Goal: Task Accomplishment & Management: Manage account settings

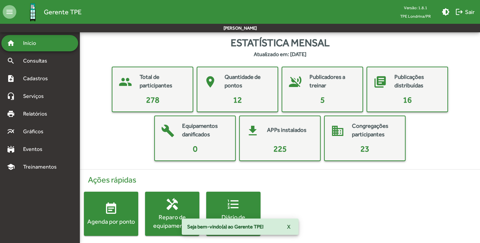
click at [60, 46] on div "home Início" at bounding box center [39, 43] width 77 height 16
click at [474, 10] on button "logout Sair" at bounding box center [464, 12] width 25 height 12
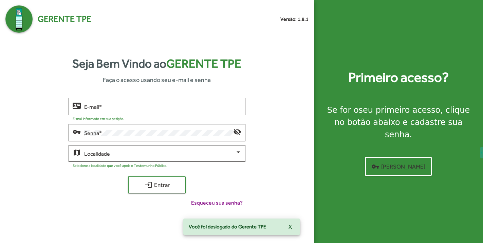
click at [136, 151] on span at bounding box center [159, 153] width 151 height 6
click at [136, 151] on div "TPE Londrina/PR" at bounding box center [159, 153] width 151 height 6
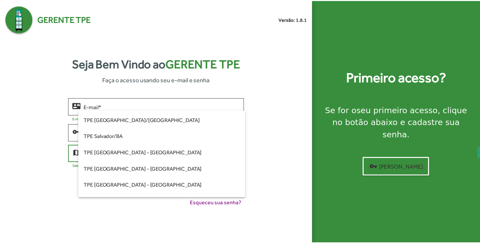
scroll to position [149, 0]
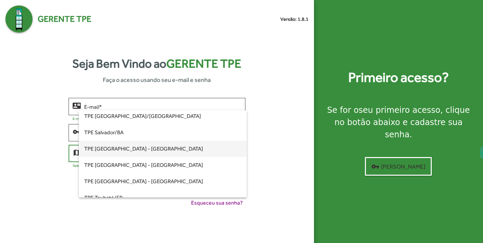
click at [125, 146] on span "TPE [GEOGRAPHIC_DATA] - [GEOGRAPHIC_DATA]" at bounding box center [162, 149] width 157 height 16
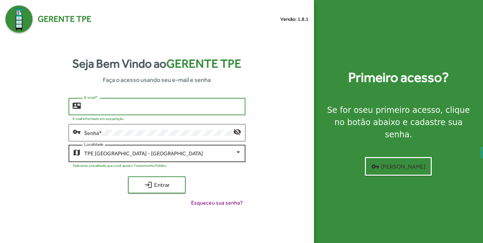
click at [134, 106] on input "E-mail *" at bounding box center [162, 107] width 157 height 6
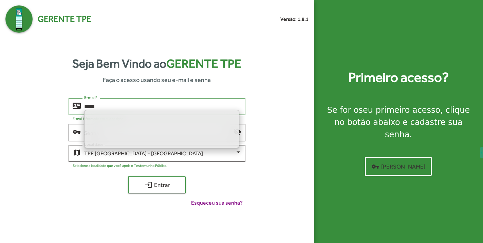
type input "*****"
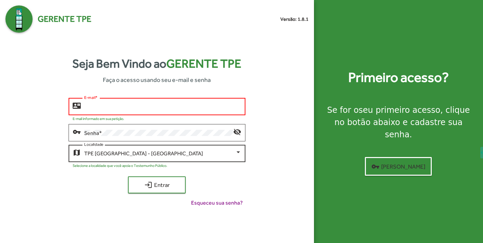
type input "**********"
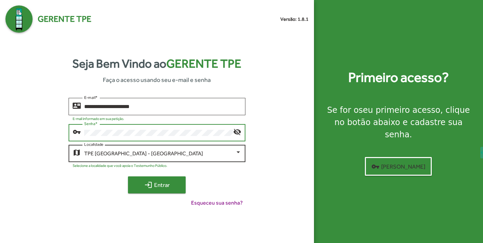
click at [146, 191] on button "login Entrar" at bounding box center [157, 184] width 58 height 17
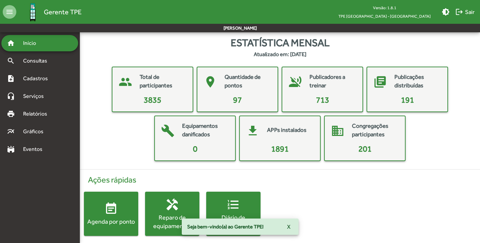
click at [43, 77] on span "Cadastros" at bounding box center [38, 78] width 38 height 8
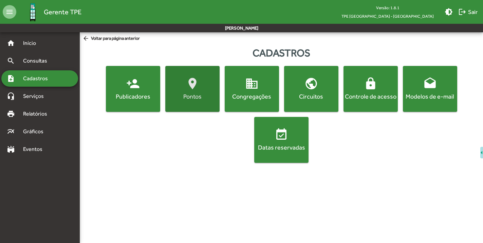
click at [190, 88] on mat-icon "location_on" at bounding box center [193, 84] width 14 height 14
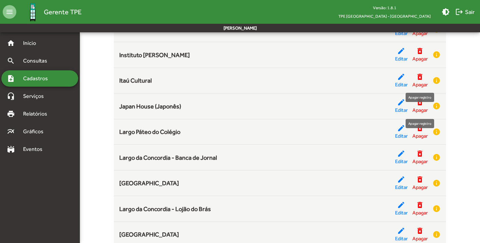
scroll to position [898, 0]
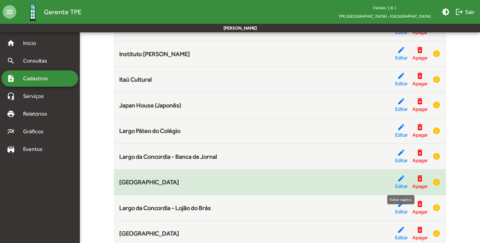
click at [400, 176] on mat-icon "edit" at bounding box center [401, 178] width 8 height 8
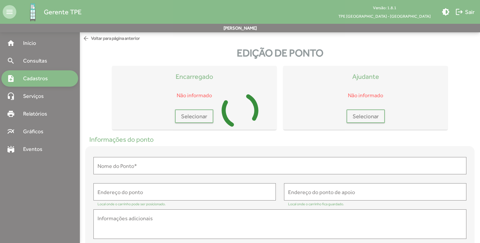
type input "**********"
type textarea "**********"
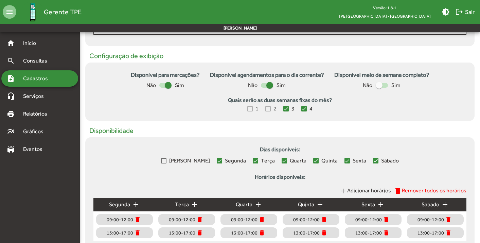
scroll to position [257, 0]
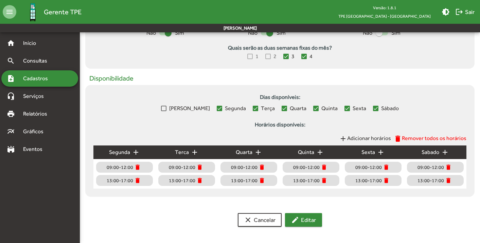
click at [303, 216] on span "edit Editar" at bounding box center [303, 219] width 25 height 12
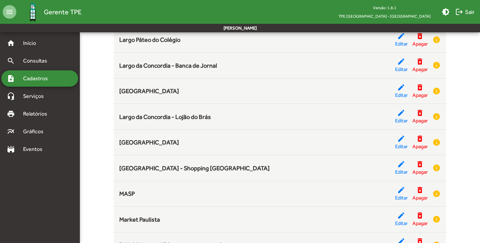
scroll to position [935, 0]
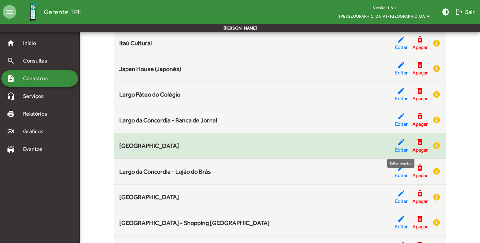
click at [399, 143] on mat-icon "edit" at bounding box center [401, 142] width 8 height 8
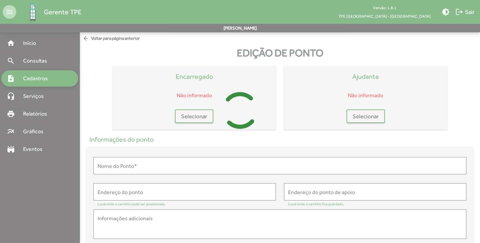
type input "**********"
type textarea "**********"
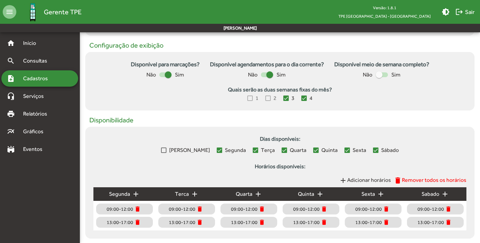
scroll to position [257, 0]
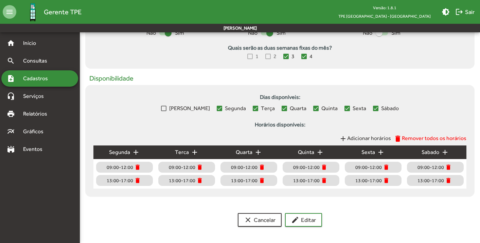
click at [379, 137] on span "Adicionar horários" at bounding box center [369, 138] width 44 height 6
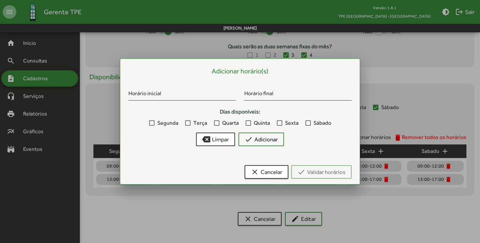
click at [155, 122] on label "Segunda" at bounding box center [163, 123] width 29 height 8
click at [188, 125] on div at bounding box center [187, 122] width 5 height 5
click at [218, 123] on div at bounding box center [216, 122] width 5 height 5
click at [249, 122] on div at bounding box center [247, 122] width 5 height 5
click at [281, 122] on div at bounding box center [279, 122] width 5 height 5
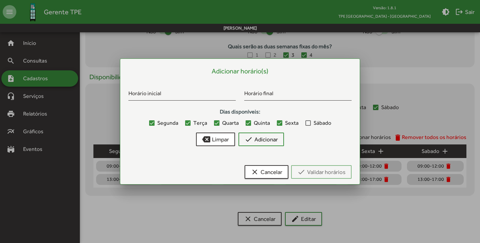
click at [310, 123] on div at bounding box center [307, 122] width 5 height 5
click at [179, 92] on input "Horário inicial" at bounding box center [181, 95] width 107 height 6
click at [163, 93] on input "Horário inicial" at bounding box center [181, 95] width 107 height 6
type input "*****"
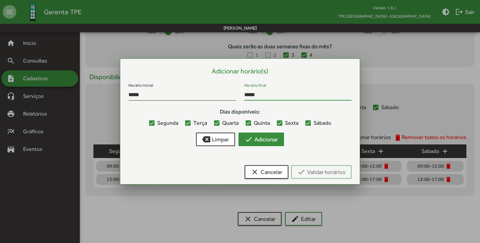
type input "*****"
click at [260, 141] on span "check Adicionar" at bounding box center [260, 139] width 33 height 12
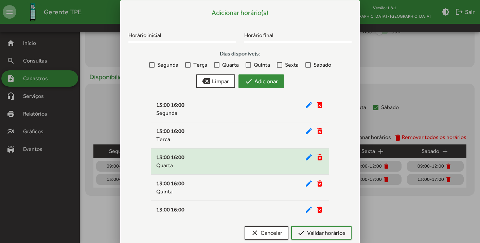
scroll to position [38, 0]
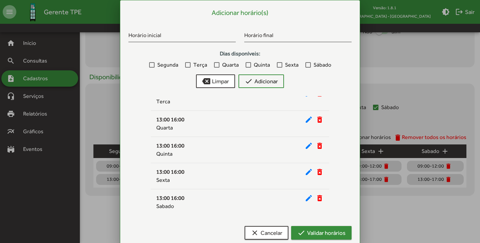
click at [311, 236] on span "check Validar horários" at bounding box center [321, 232] width 48 height 12
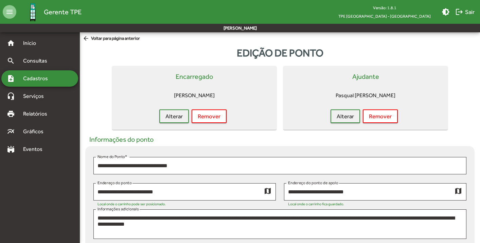
scroll to position [257, 0]
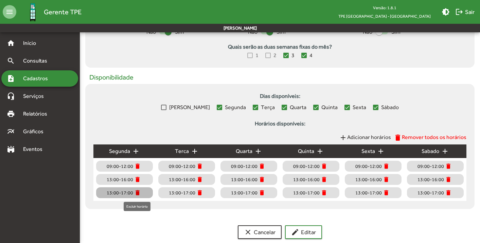
click at [138, 193] on mat-icon "delete" at bounding box center [137, 192] width 7 height 7
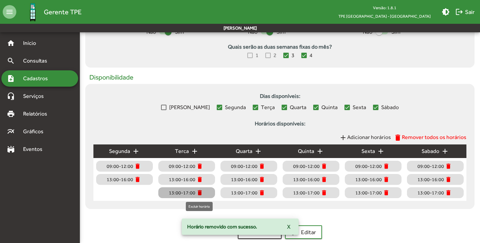
click at [198, 193] on mat-icon "delete" at bounding box center [199, 192] width 7 height 7
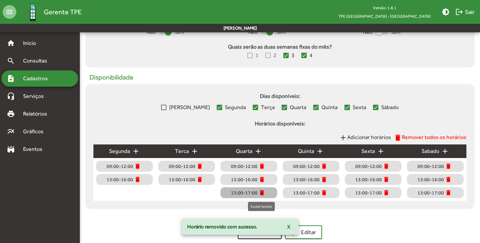
click at [262, 193] on mat-icon "delete" at bounding box center [261, 192] width 7 height 7
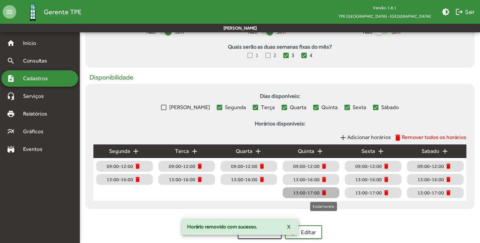
click at [322, 193] on mat-icon "delete" at bounding box center [323, 192] width 7 height 7
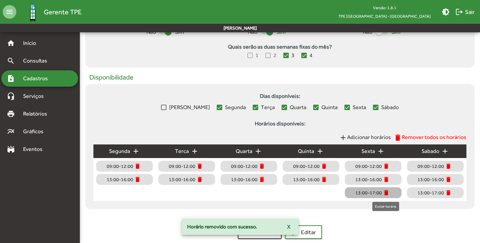
click at [386, 192] on mat-icon "delete" at bounding box center [386, 192] width 7 height 7
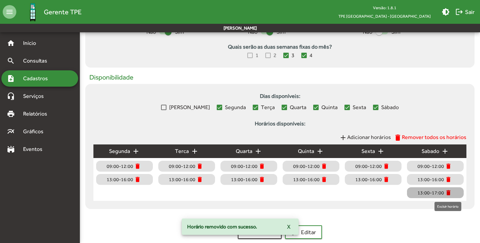
click at [447, 193] on mat-icon "delete" at bounding box center [448, 192] width 7 height 7
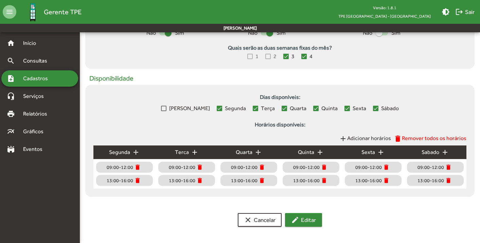
click at [302, 220] on span "edit Editar" at bounding box center [303, 219] width 25 height 12
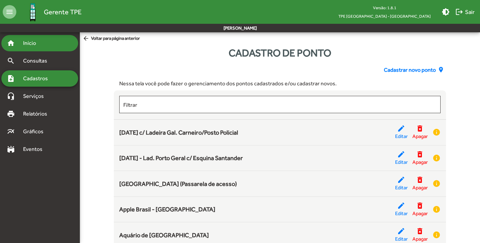
click at [36, 45] on span "Início" at bounding box center [32, 43] width 27 height 8
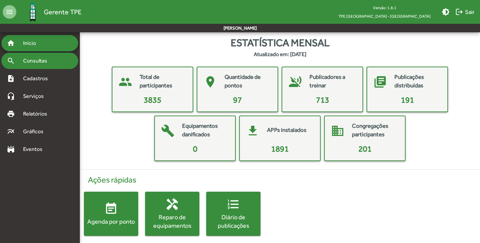
click at [58, 60] on div "search Consultas" at bounding box center [39, 61] width 77 height 16
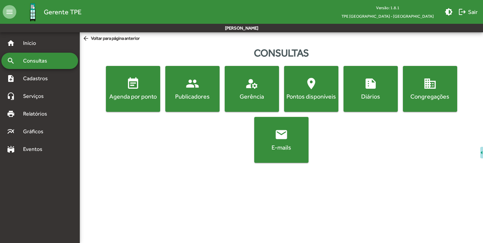
click at [213, 80] on span "people Publicadores" at bounding box center [193, 89] width 52 height 24
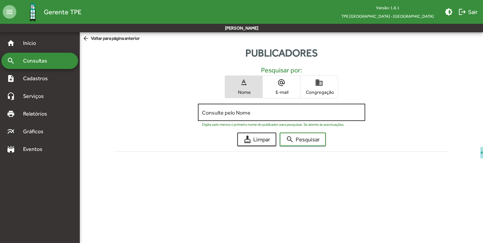
click at [244, 111] on input "Consulte pelo Nome" at bounding box center [281, 112] width 159 height 6
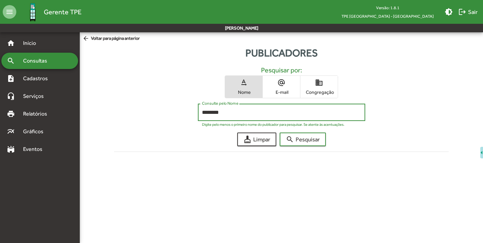
type input "********"
click at [280, 132] on button "search Pesquisar" at bounding box center [303, 139] width 46 height 14
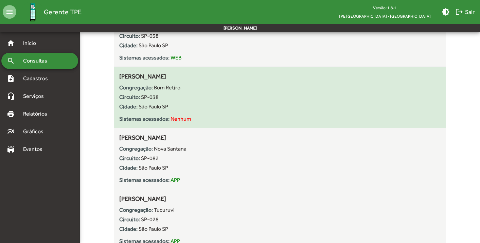
scroll to position [584, 0]
